Goal: Contribute content: Contribute content

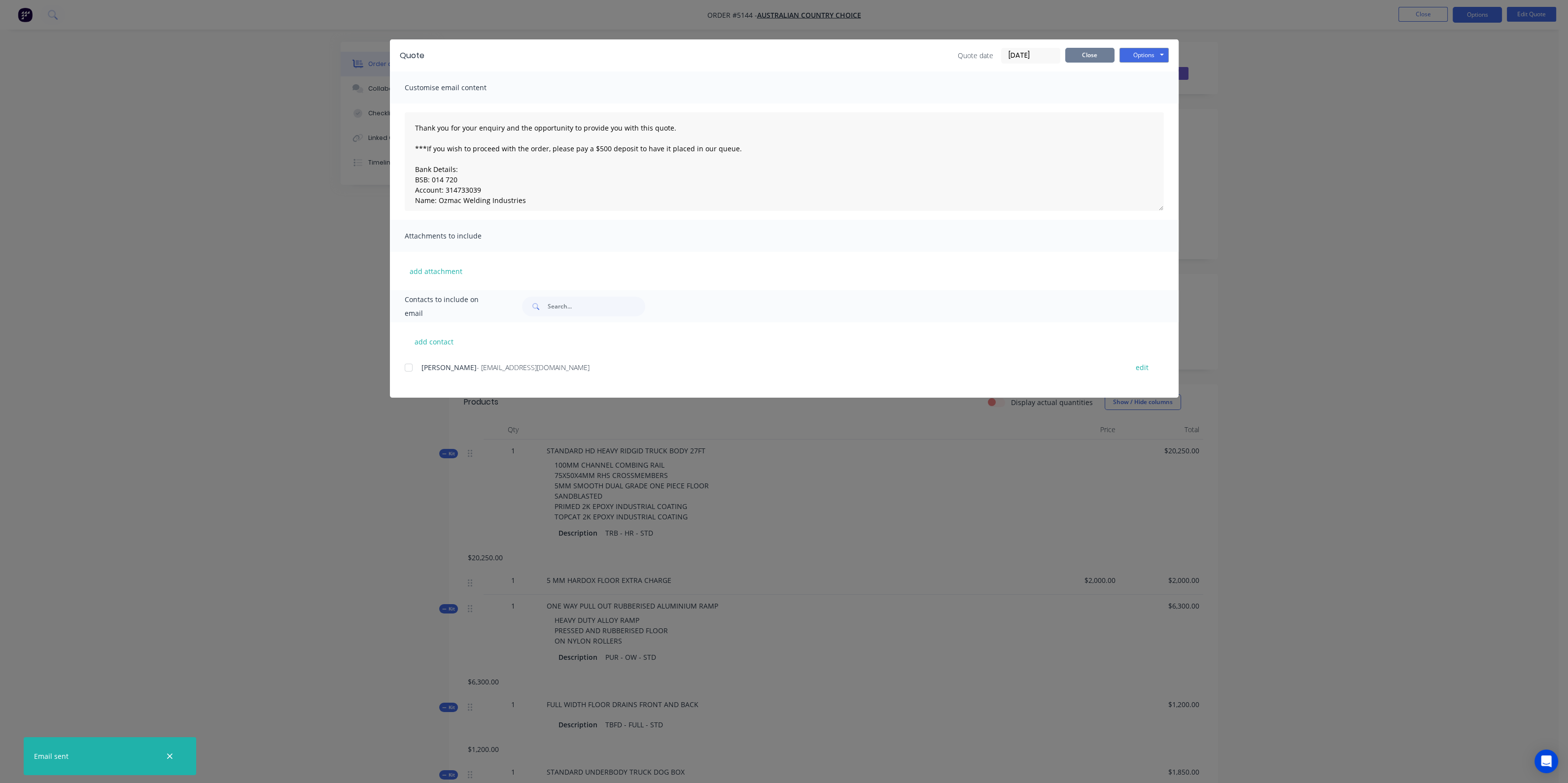
click at [1079, 49] on button "Close" at bounding box center [1090, 55] width 49 height 15
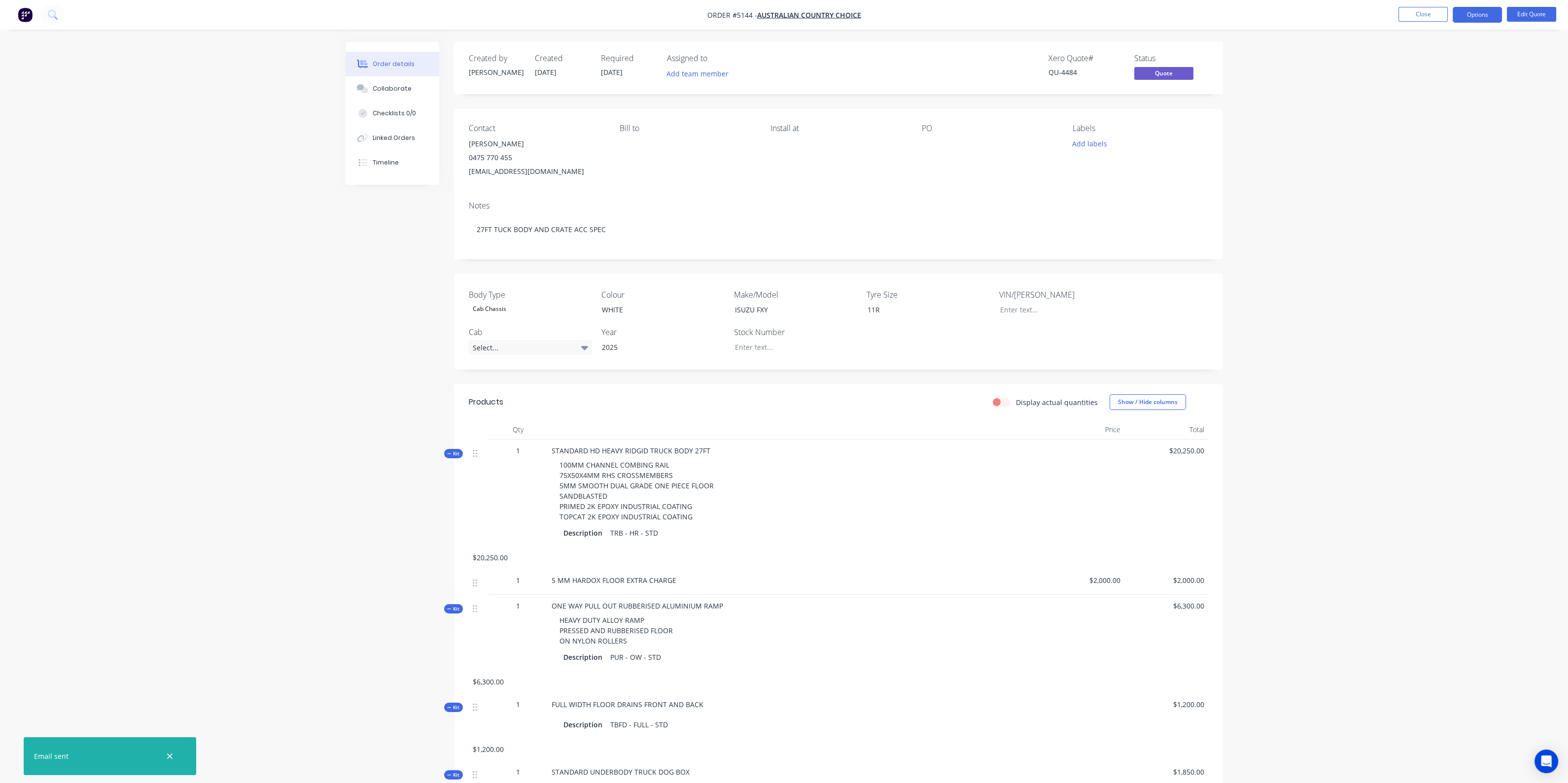
click at [34, 16] on button "button" at bounding box center [25, 15] width 21 height 16
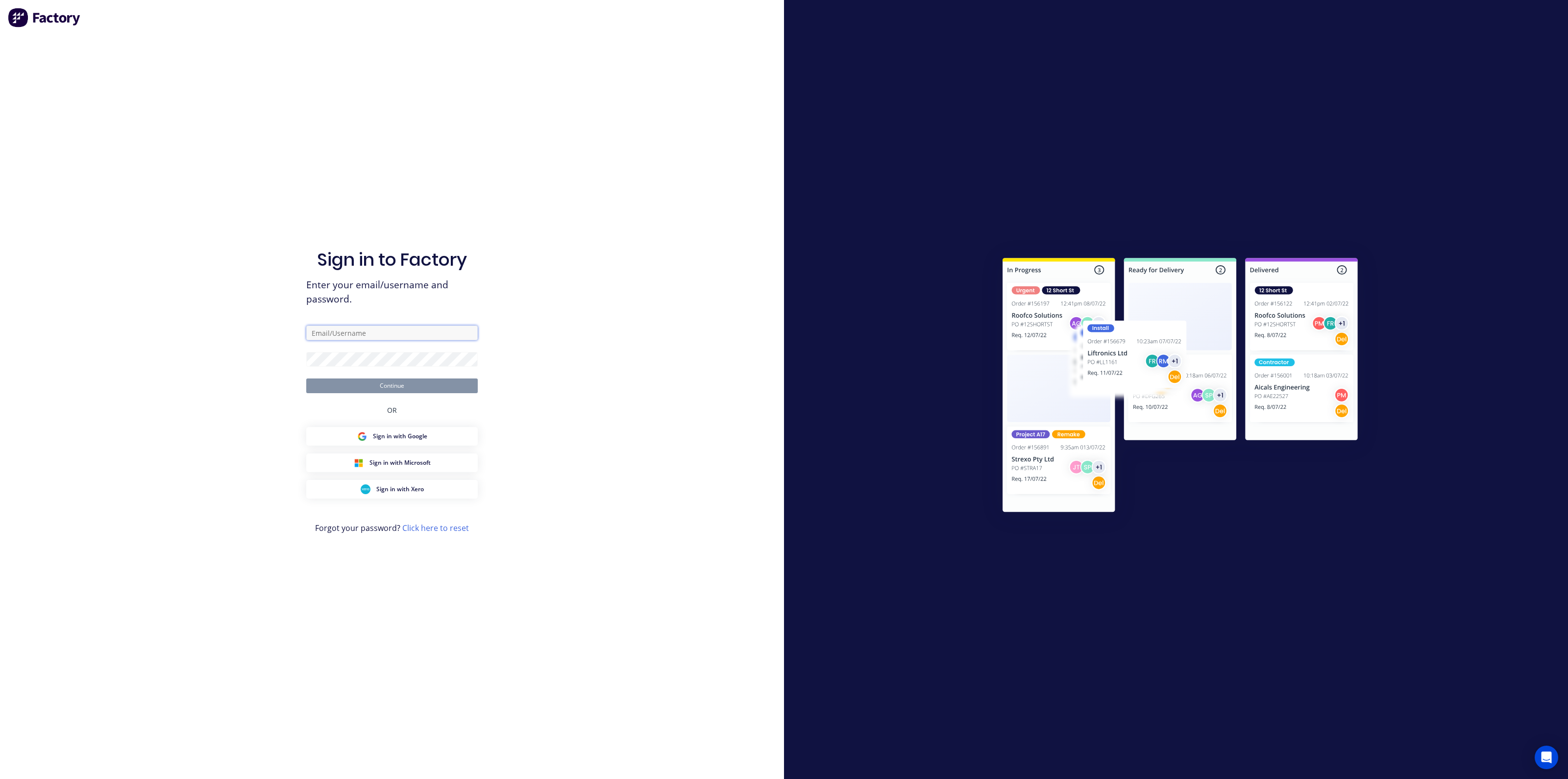
type input "[PERSON_NAME][EMAIL_ADDRESS][DOMAIN_NAME]"
click at [392, 386] on button "Continue" at bounding box center [392, 386] width 172 height 15
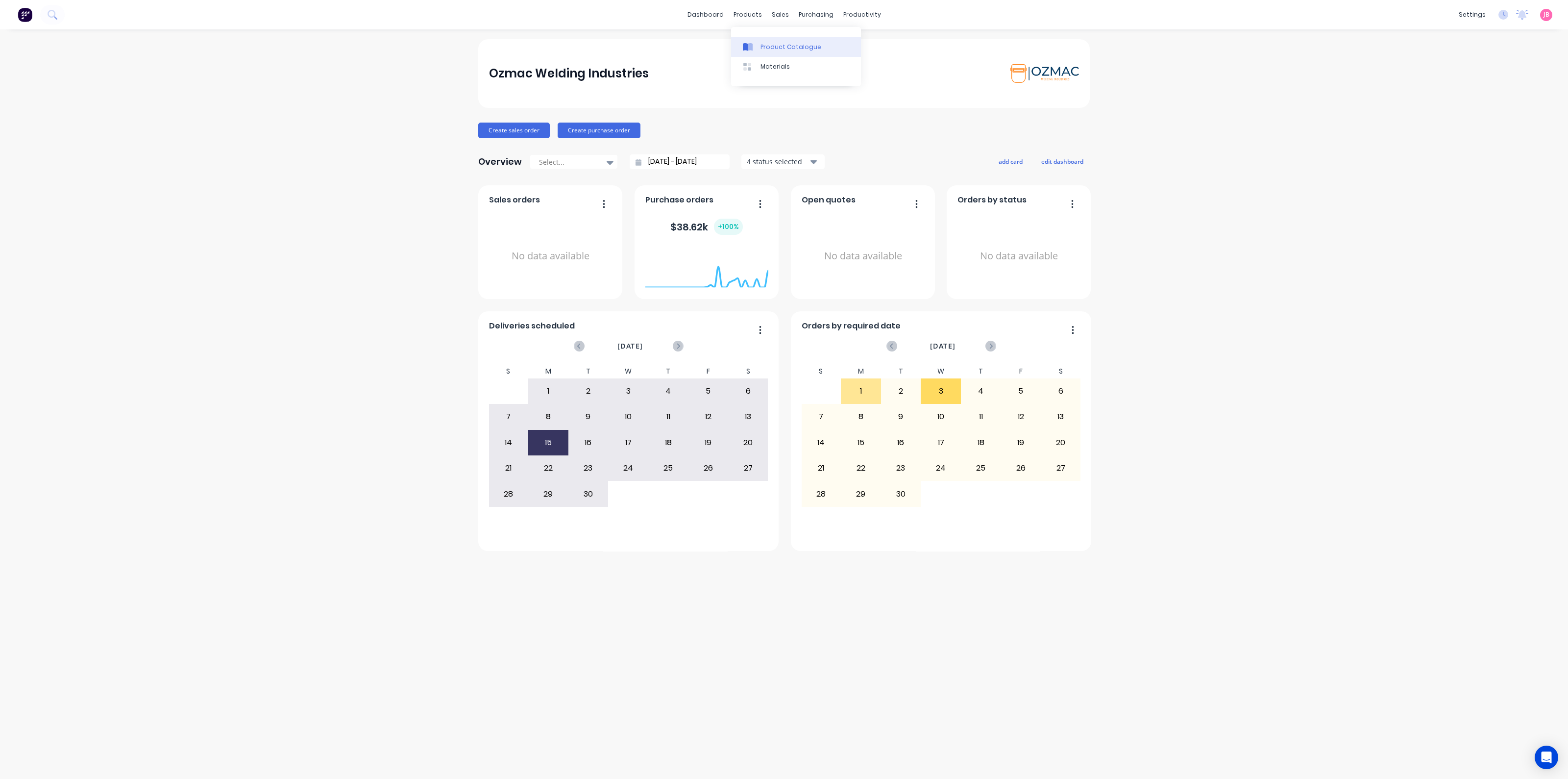
click at [755, 44] on div at bounding box center [750, 47] width 15 height 9
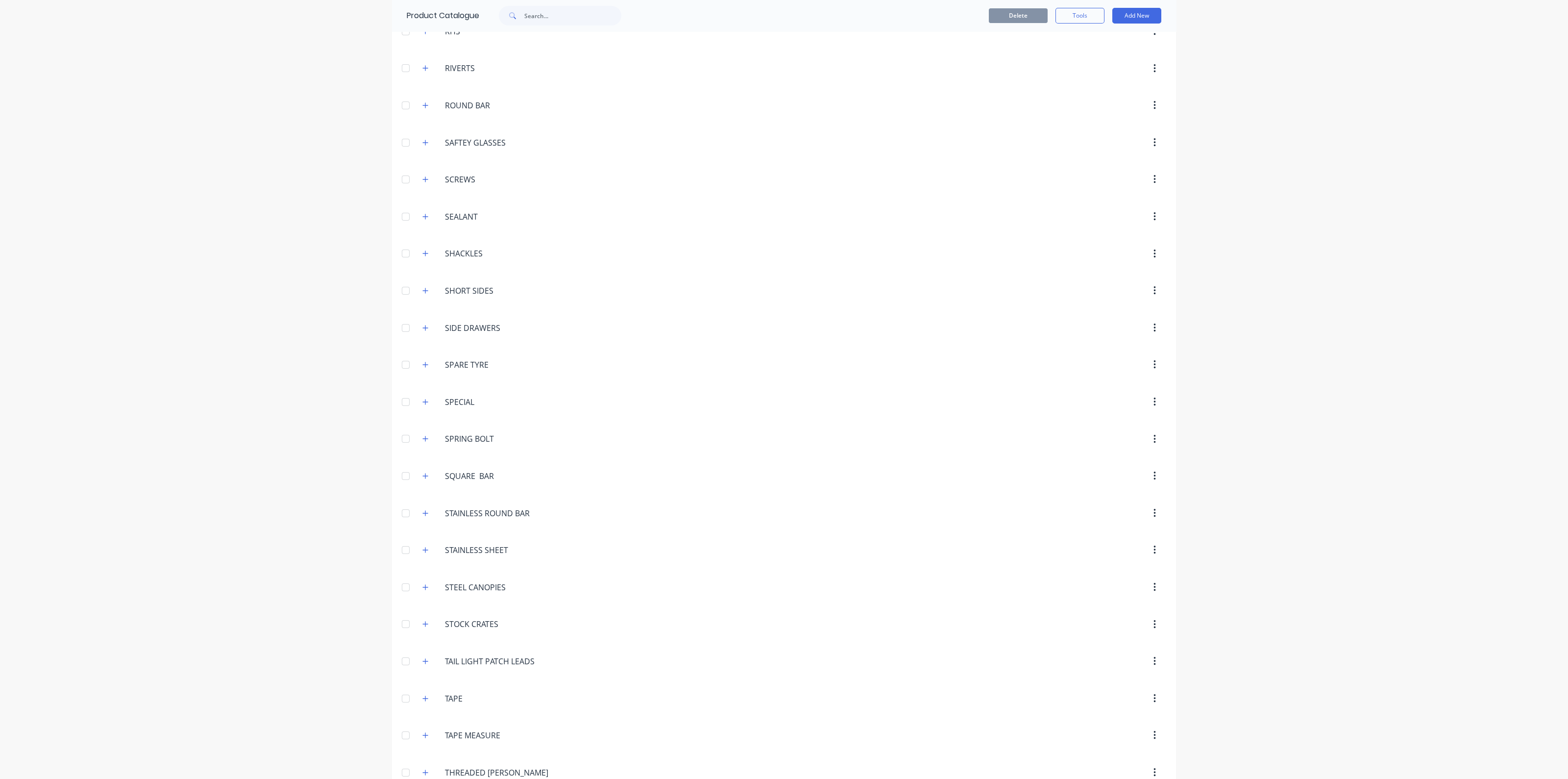
scroll to position [3187, 0]
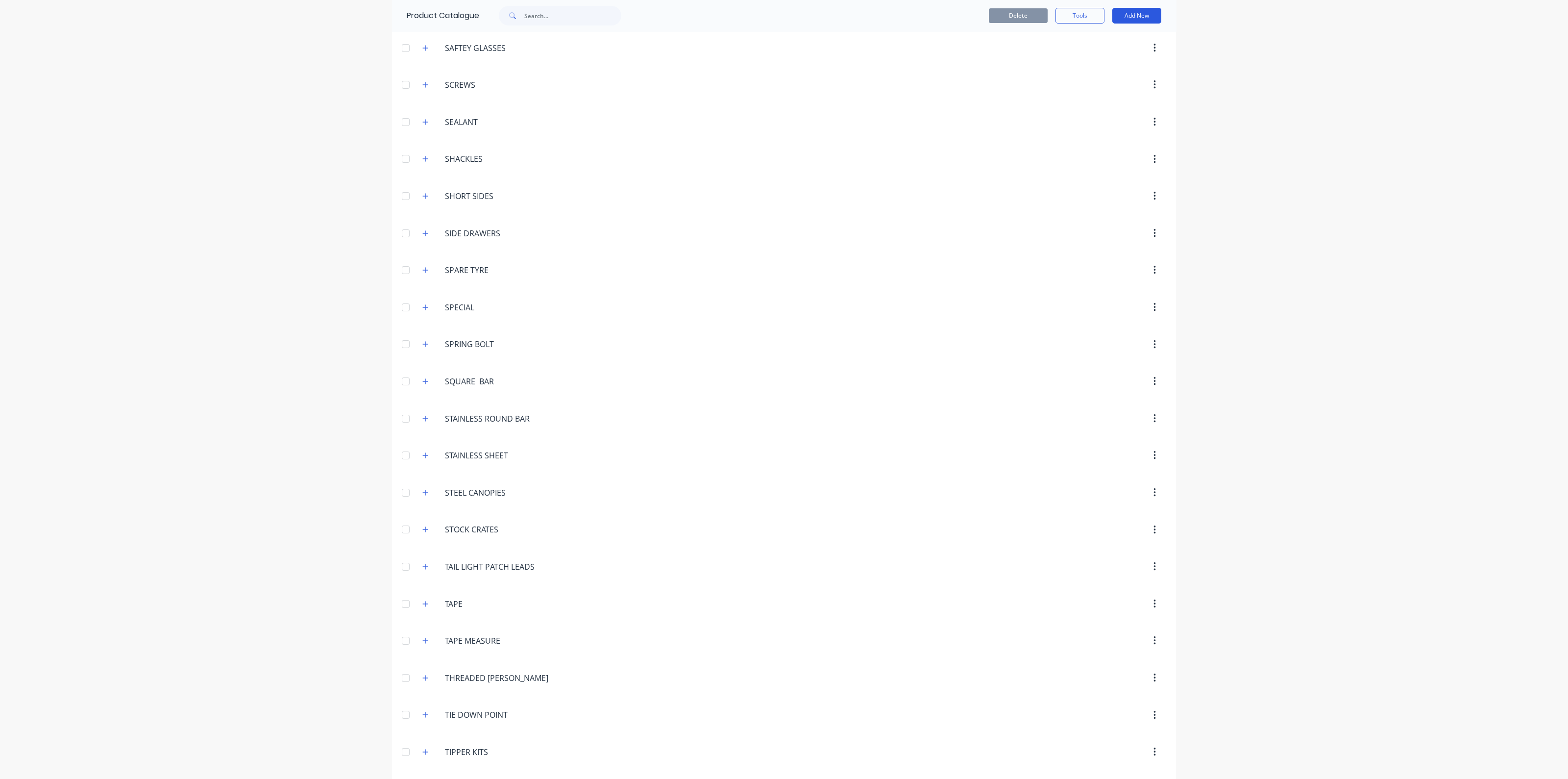
click at [1139, 11] on button "Add New" at bounding box center [1136, 16] width 49 height 16
click at [1110, 84] on div "Product Kit" at bounding box center [1115, 80] width 75 height 14
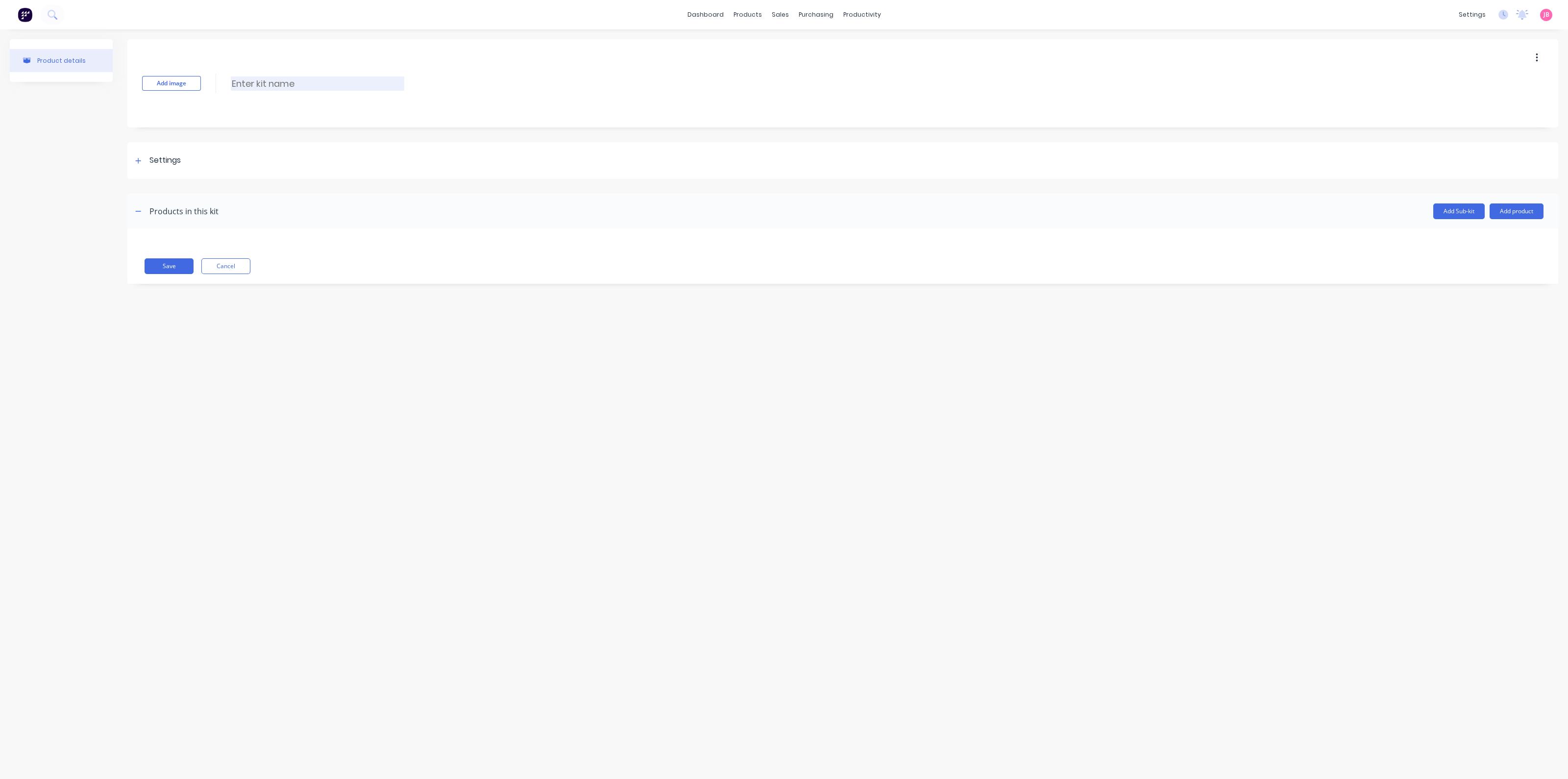
click at [284, 84] on input at bounding box center [317, 83] width 173 height 14
paste input "FLOOR GRATING/CLEATS FLUSH 16MM SQUARE BAR P/FT"
type input "FLOOR GRATING/CLEATS FLUSH 16MM SQUARE BAR P/FT"
click at [183, 158] on div "Settings" at bounding box center [842, 160] width 1431 height 37
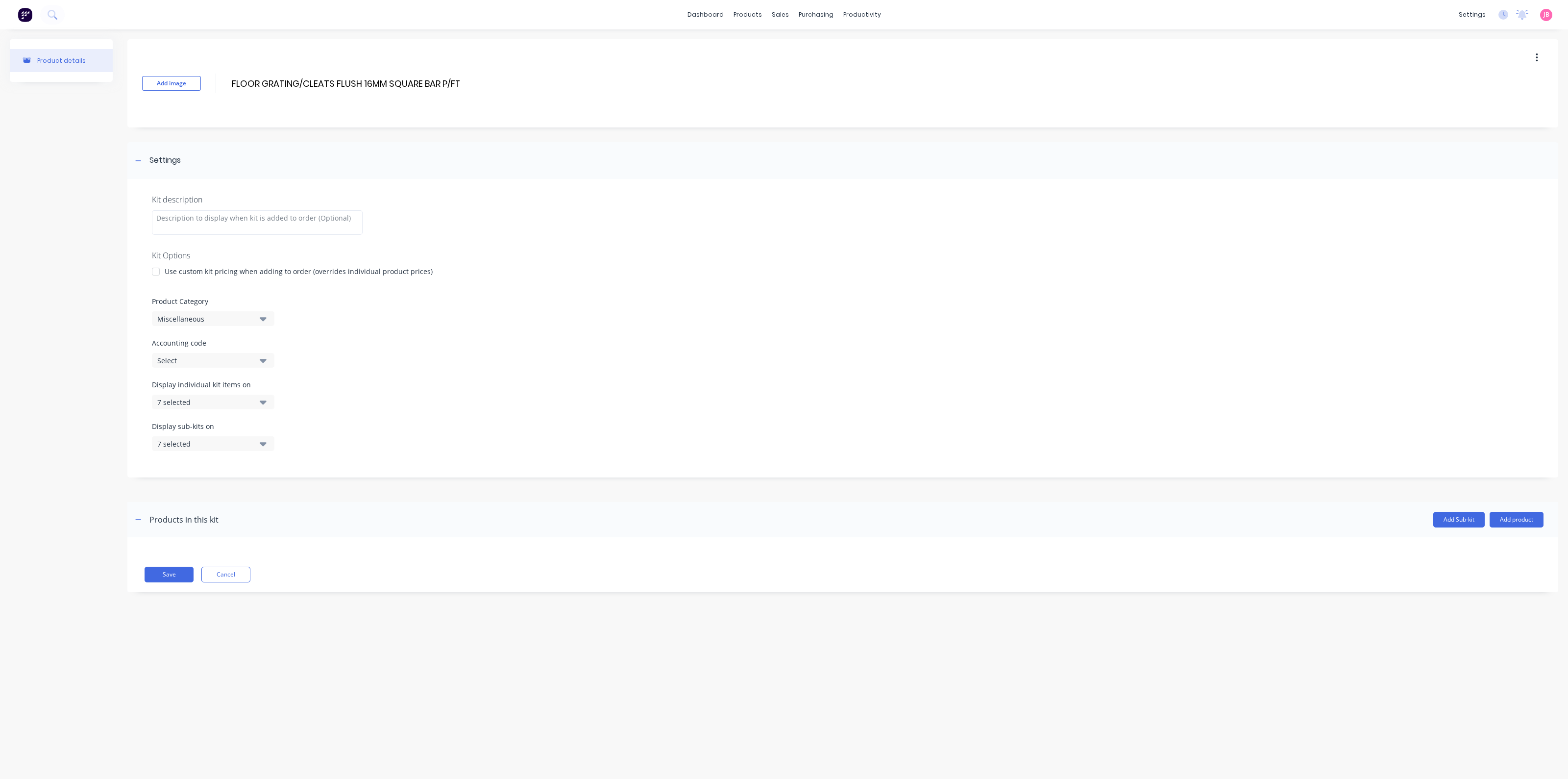
click at [184, 272] on div "Use custom kit pricing when adding to order (overrides individual product price…" at bounding box center [298, 271] width 268 height 10
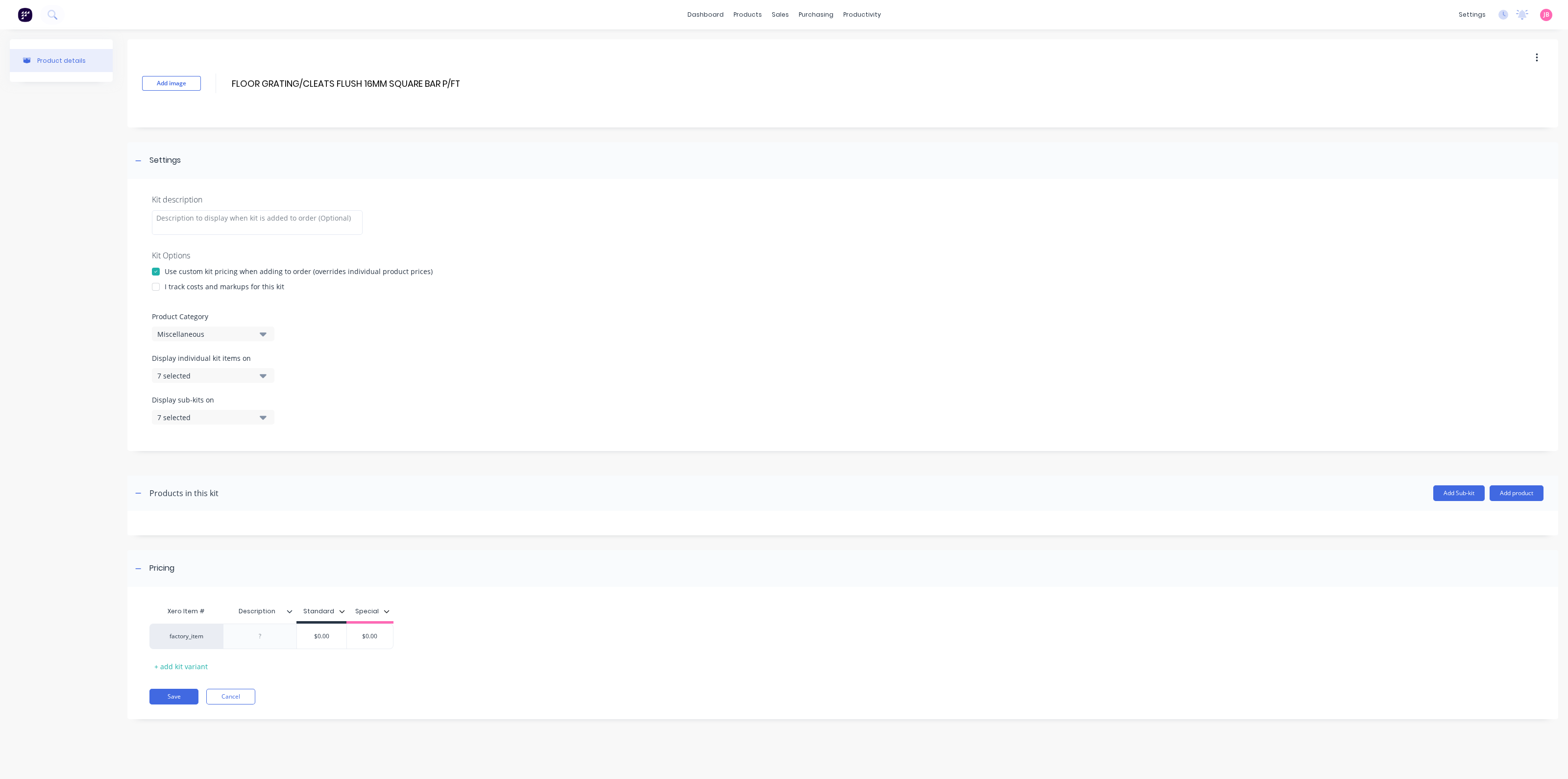
click at [181, 289] on div "I track costs and markups for this kit" at bounding box center [224, 286] width 119 height 10
click at [150, 286] on div at bounding box center [156, 287] width 19 height 19
click at [192, 337] on div "Miscellaneous" at bounding box center [205, 334] width 95 height 10
click at [208, 370] on Category "text" at bounding box center [232, 363] width 104 height 19
type Category "STO"
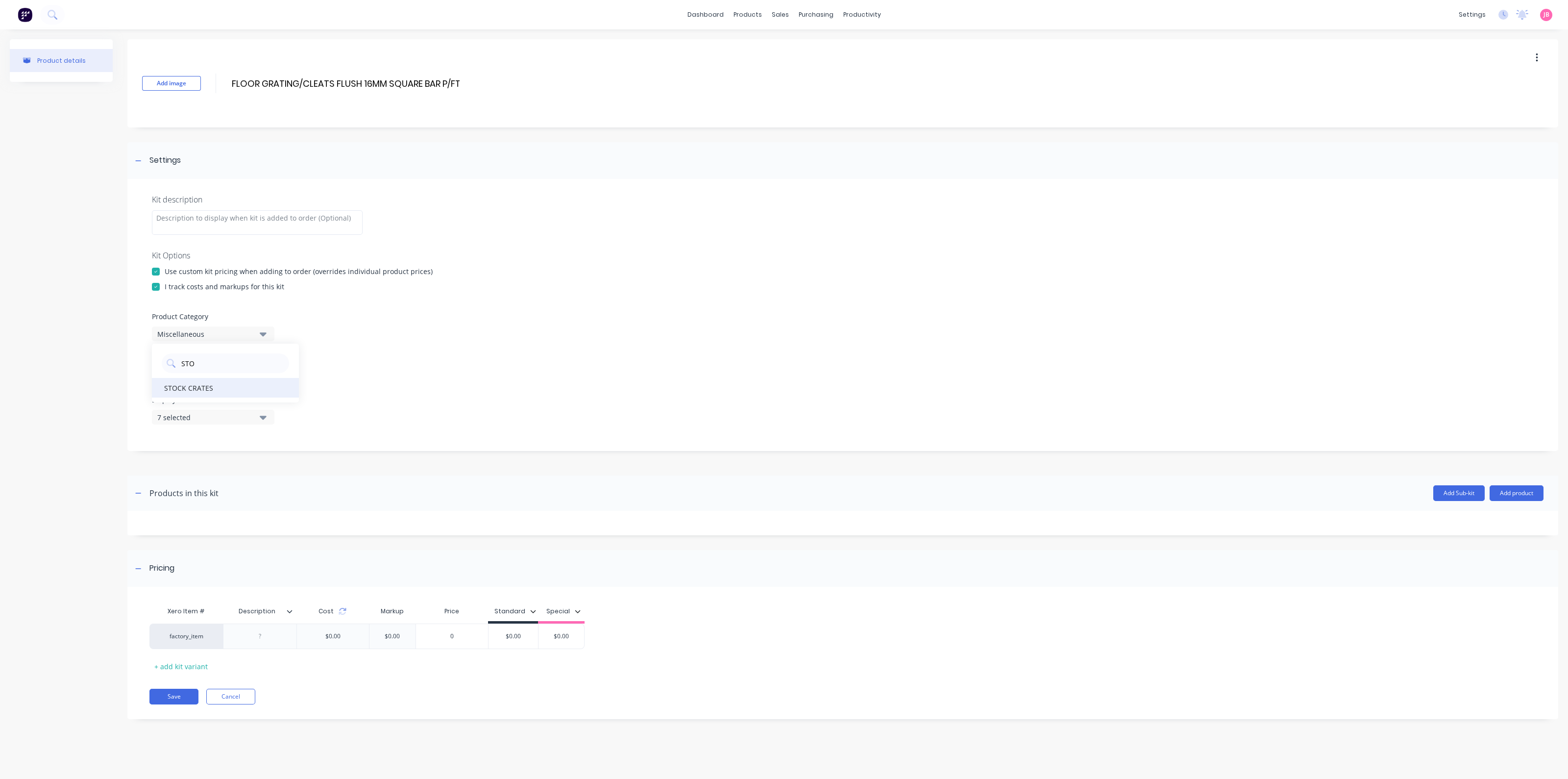
click at [231, 395] on div "STOCK CRATES" at bounding box center [226, 388] width 147 height 19
click at [238, 384] on div "Display individual kit items on 7 selected" at bounding box center [843, 374] width 1382 height 41
click at [248, 372] on div "7 selected" at bounding box center [205, 376] width 95 height 10
click at [250, 396] on div "All views" at bounding box center [213, 400] width 98 height 10
click at [250, 379] on div "None" at bounding box center [205, 376] width 95 height 10
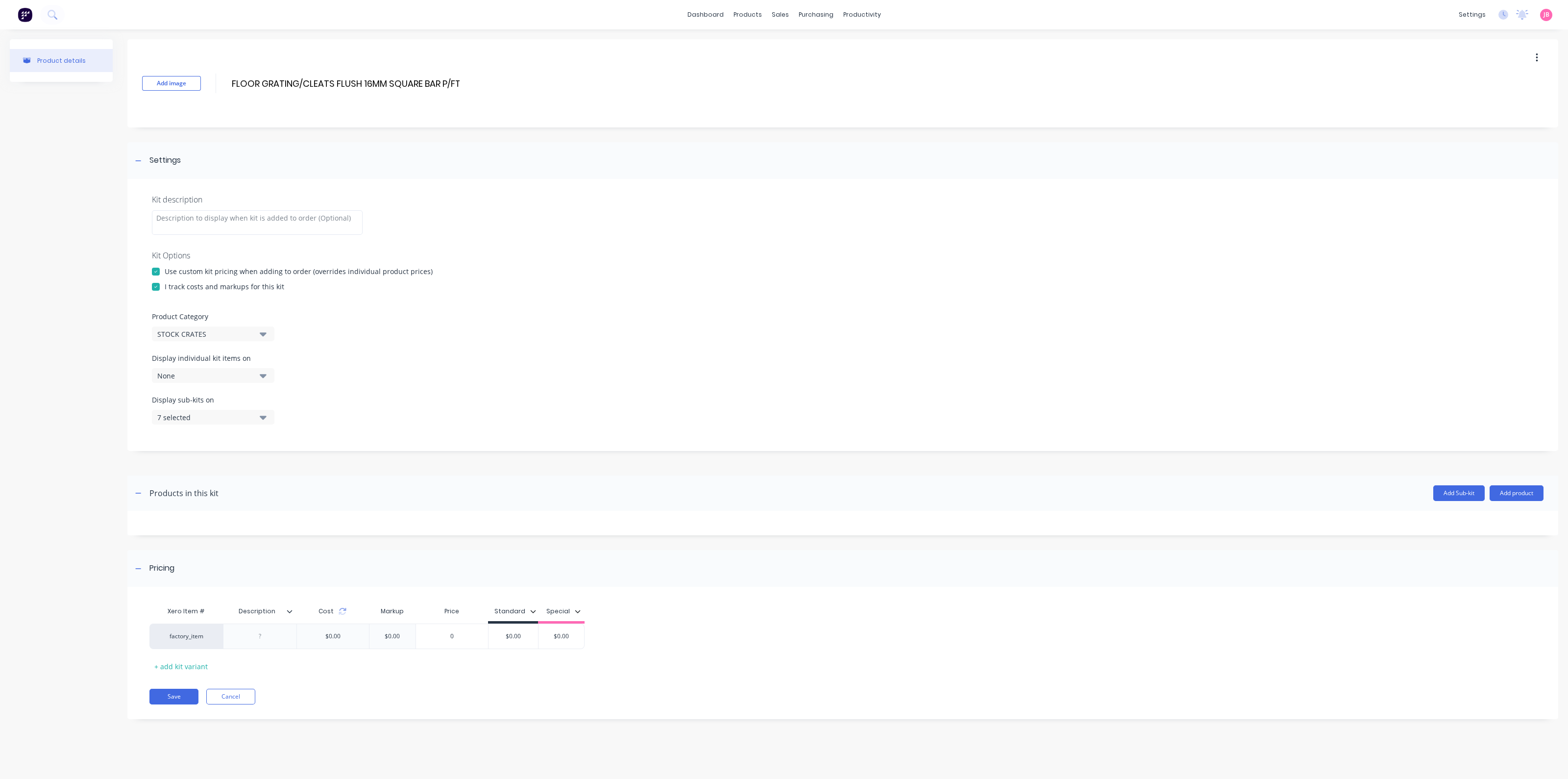
click at [254, 411] on button "7 selected" at bounding box center [213, 417] width 122 height 15
click at [253, 437] on div "All views" at bounding box center [213, 441] width 98 height 10
click at [254, 419] on button "None" at bounding box center [213, 417] width 122 height 15
type input "$0.00"
click at [502, 636] on input "$0.00" at bounding box center [513, 636] width 49 height 9
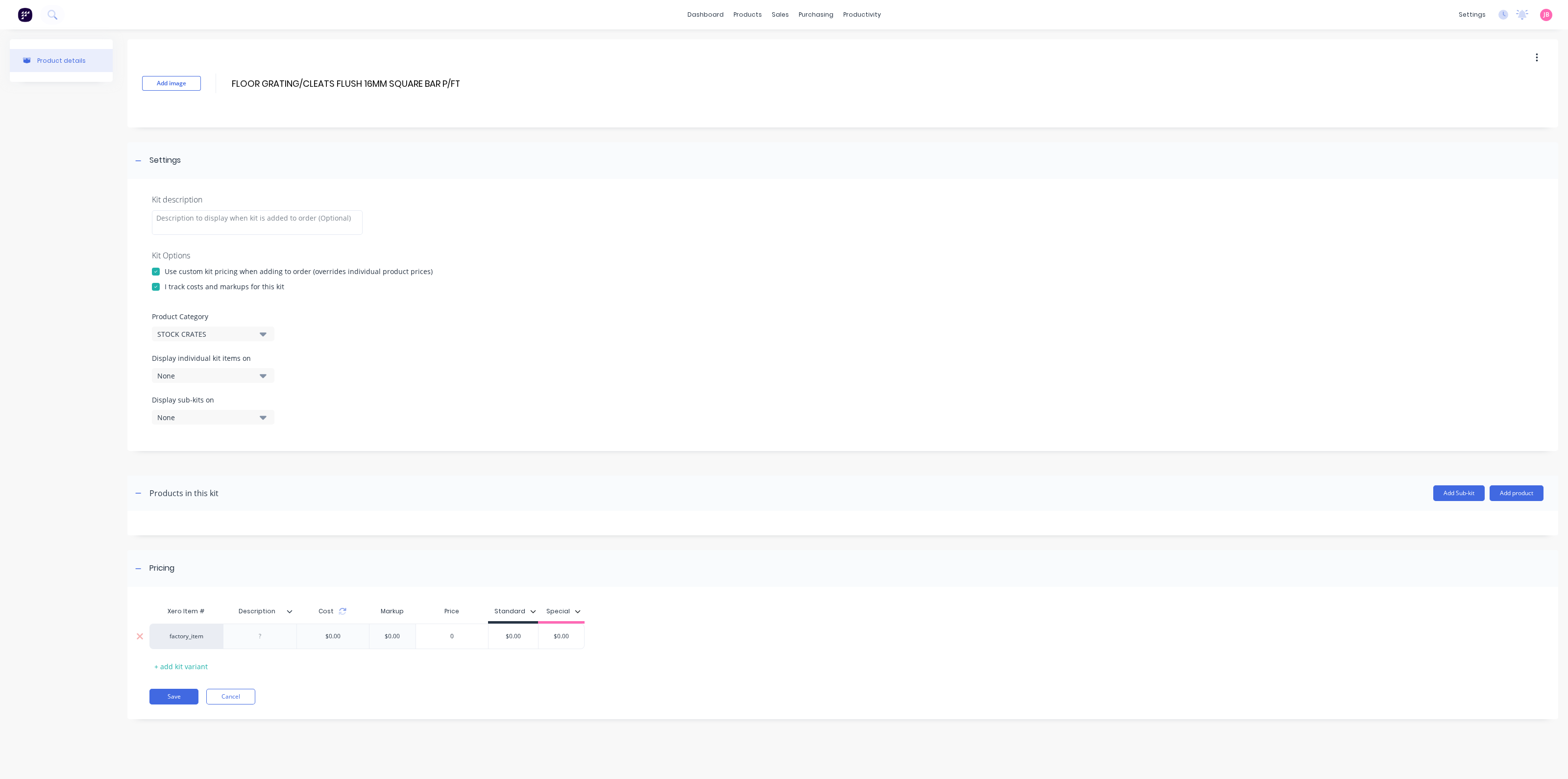
click at [290, 637] on div at bounding box center [259, 636] width 74 height 26
click at [270, 637] on div at bounding box center [260, 636] width 49 height 13
paste div
click at [517, 642] on div "$0.00 $0.00" at bounding box center [513, 643] width 49 height 24
click at [523, 638] on input "$0.00" at bounding box center [524, 636] width 49 height 9
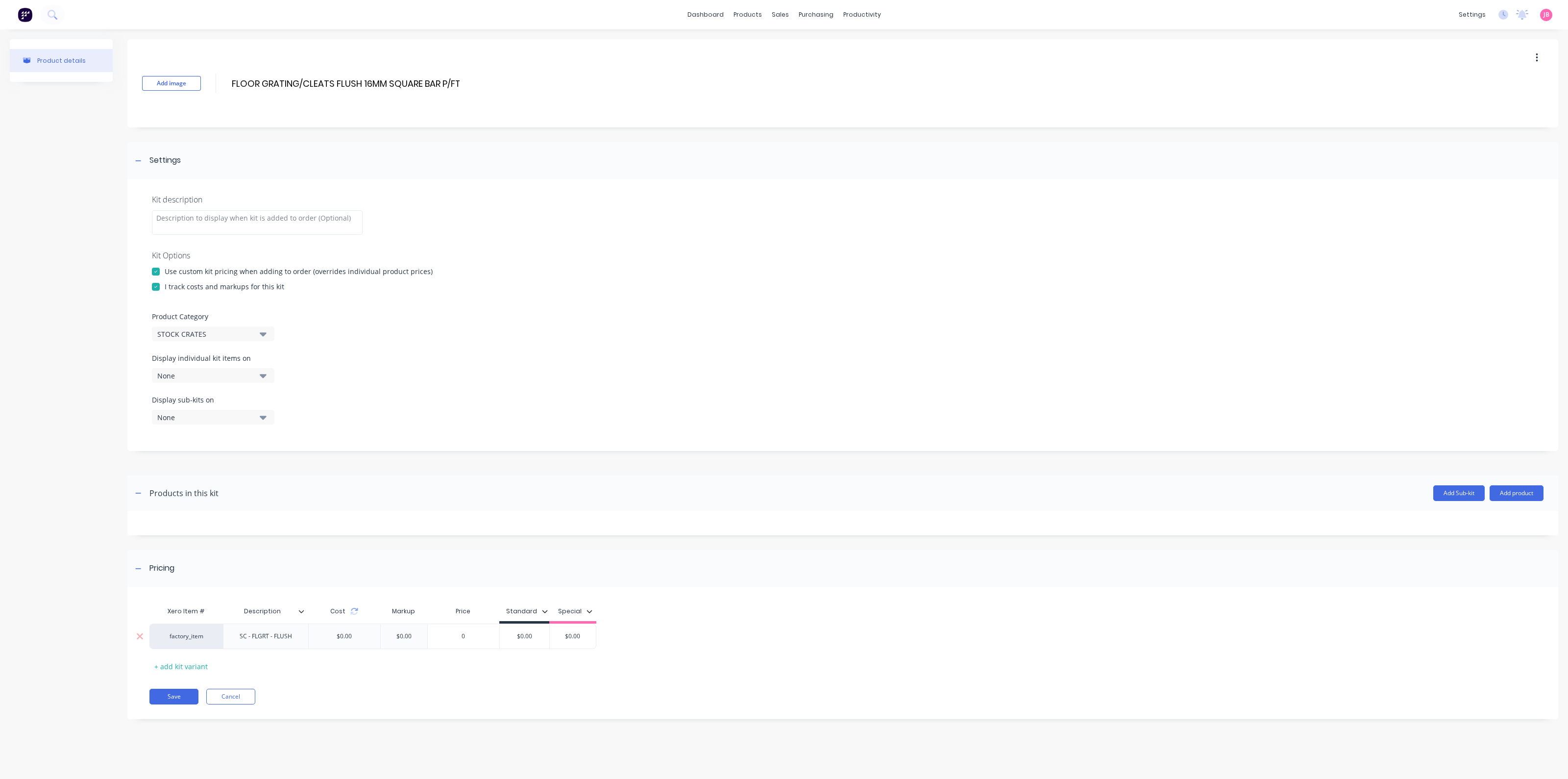
click at [523, 638] on input "$0.00" at bounding box center [524, 636] width 49 height 9
type input "$130"
click at [265, 219] on div at bounding box center [257, 222] width 211 height 24
drag, startPoint x: 498, startPoint y: 87, endPoint x: 492, endPoint y: 86, distance: 6.1
click at [497, 87] on div "Add image FLOOR GRATING/CLEATS FLUSH 16MM SQUARE BAR P/FT FLOOR GRATING/CLEATS …" at bounding box center [842, 83] width 1431 height 88
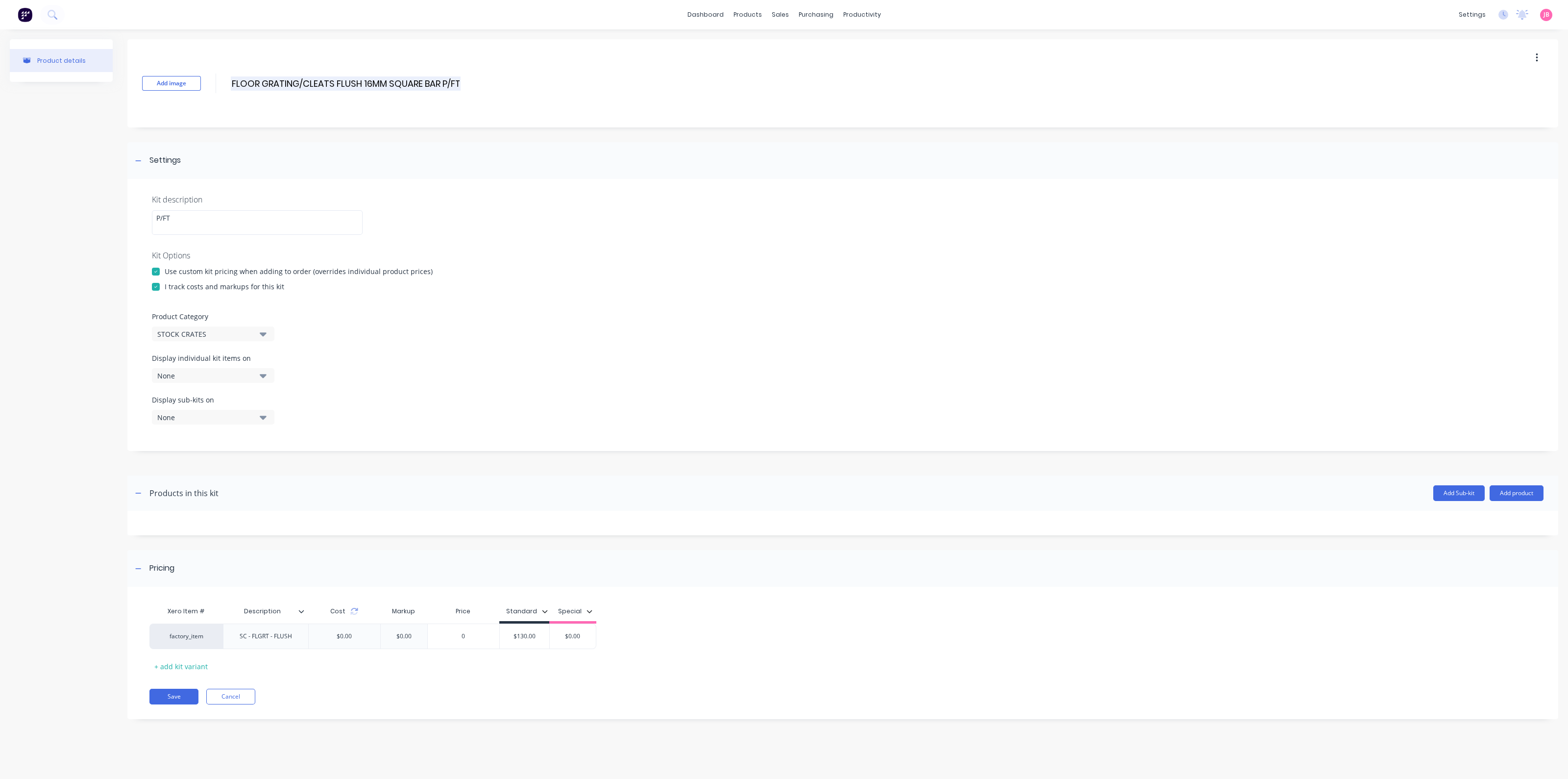
drag, startPoint x: 474, startPoint y: 79, endPoint x: 440, endPoint y: 83, distance: 34.2
click at [440, 83] on div "Add image FLOOR GRATING/CLEATS FLUSH 16MM SQUARE BAR P/FT FLOOR GRATING/CLEATS …" at bounding box center [842, 83] width 1431 height 88
click at [440, 83] on input "FLOOR GRATING/CLEATS FLUSH 16MM SQUARE BAR P/FT" at bounding box center [346, 83] width 230 height 14
drag, startPoint x: 446, startPoint y: 82, endPoint x: 529, endPoint y: 87, distance: 83.2
click at [529, 87] on div "Add image FLOOR GRATING/CLEATS FLUSH 16MM SQUARE BAR P/FT FLOOR GRATING/CLEATS …" at bounding box center [842, 83] width 1431 height 88
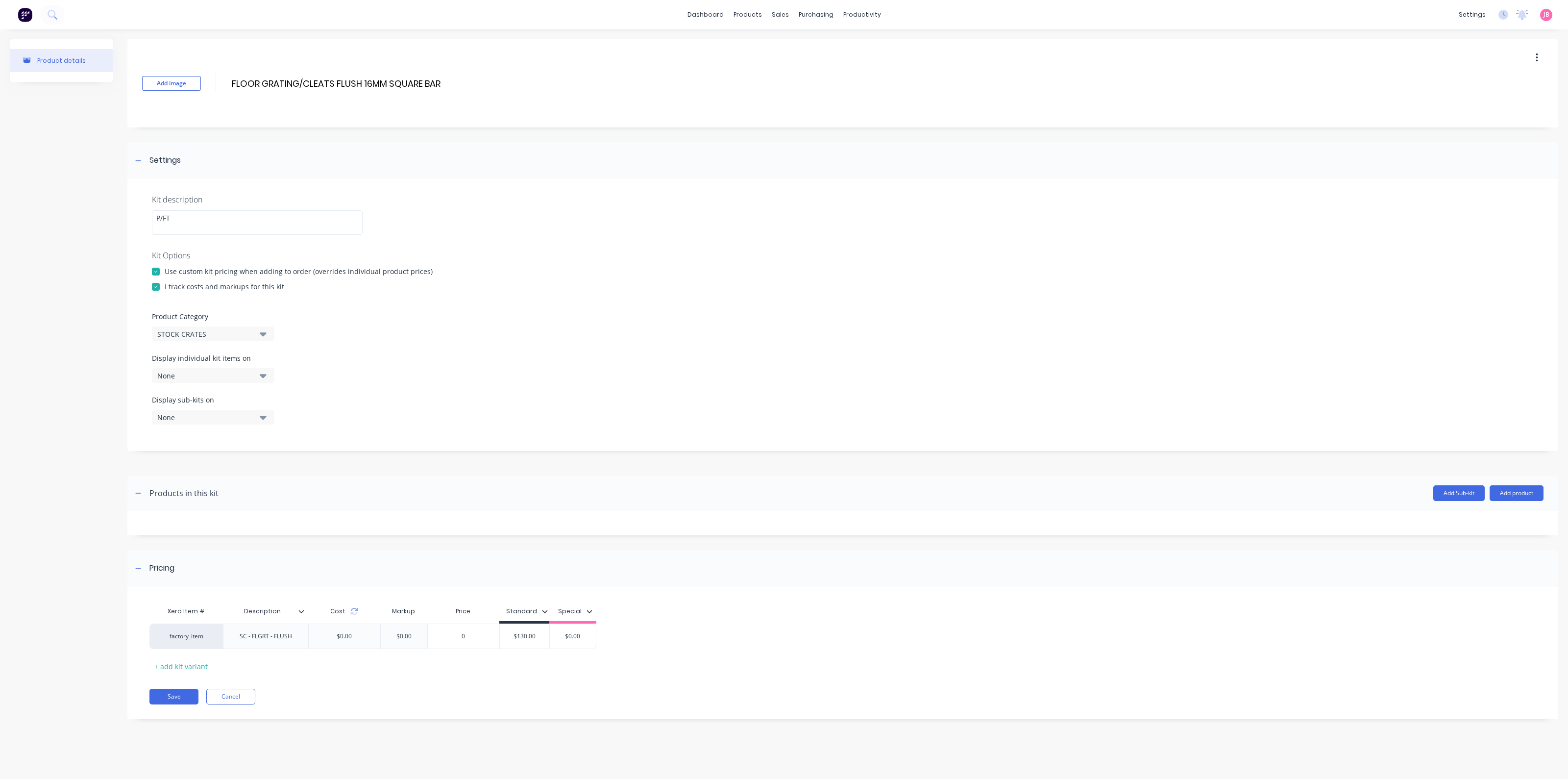
type input "FLOOR GRATING/CLEATS FLUSH 16MM SQUARE BAR"
drag, startPoint x: 519, startPoint y: 331, endPoint x: 477, endPoint y: 297, distance: 54.0
click at [519, 330] on div "Product Category STOCK CRATES" at bounding box center [843, 326] width 1382 height 30
drag, startPoint x: 169, startPoint y: 696, endPoint x: 179, endPoint y: 697, distance: 10.0
click at [169, 696] on button "Save" at bounding box center [174, 697] width 49 height 16
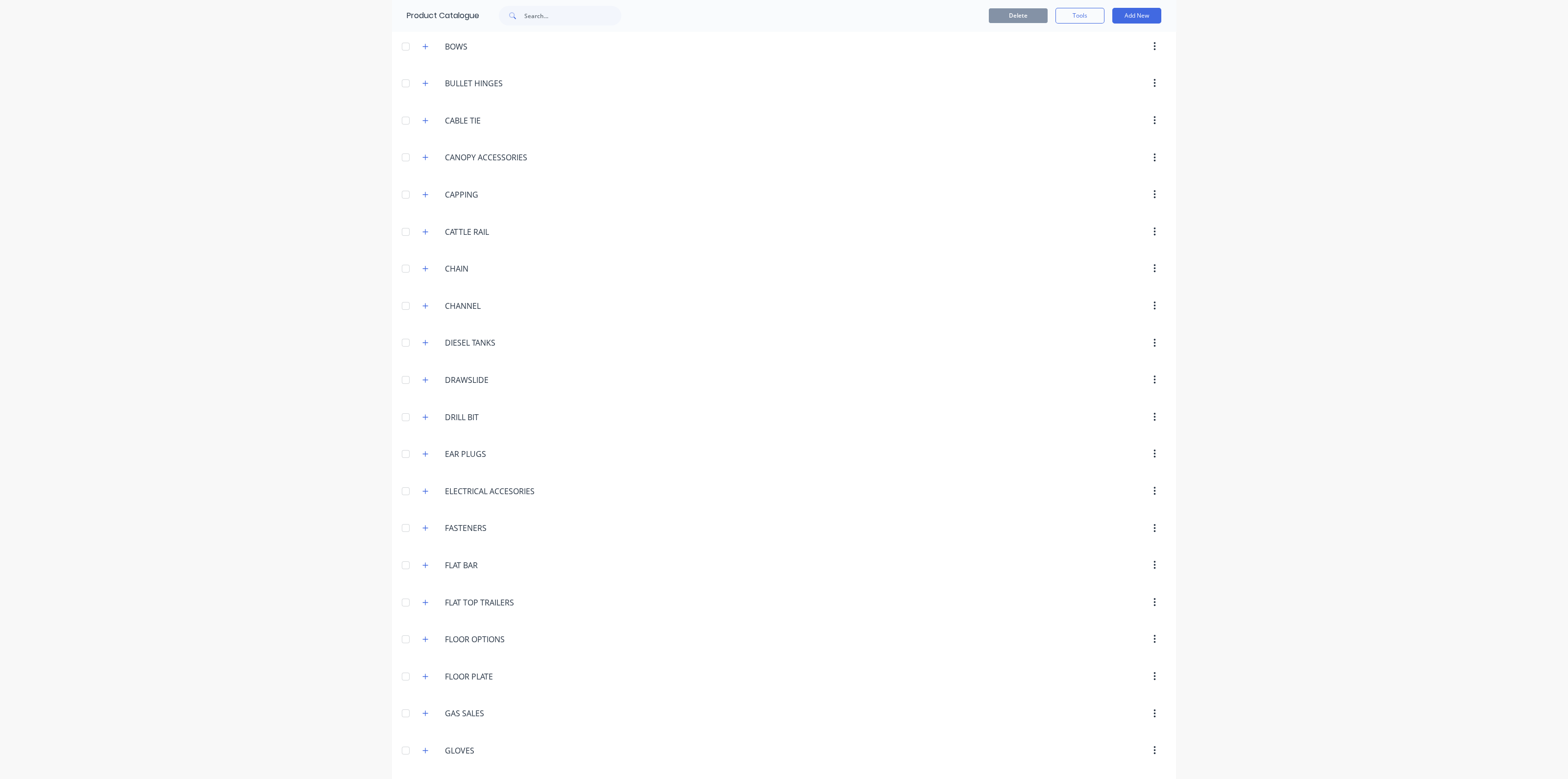
scroll to position [980, 0]
